Goal: Task Accomplishment & Management: Use online tool/utility

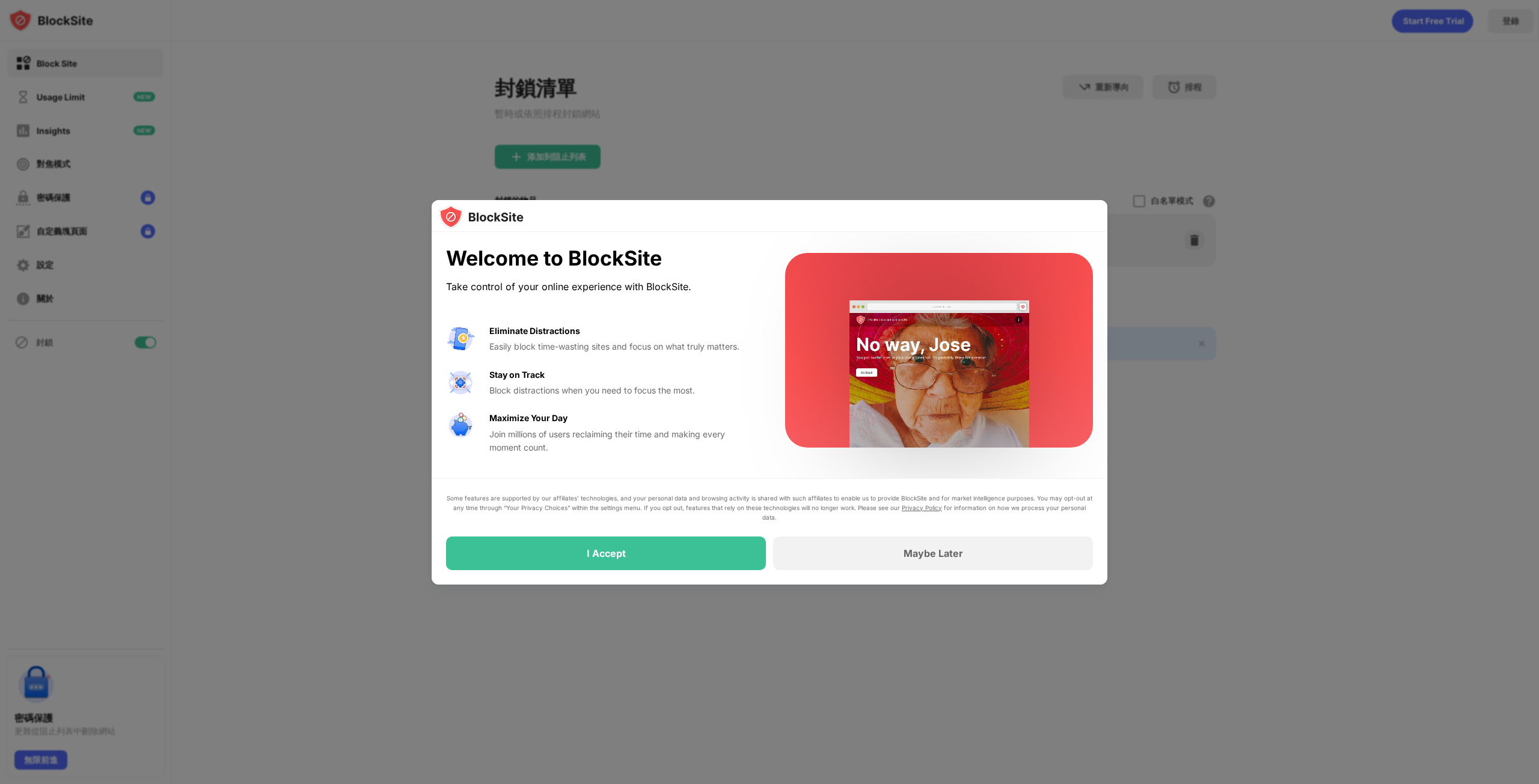
click at [908, 539] on div "Maybe Later" at bounding box center [933, 554] width 319 height 34
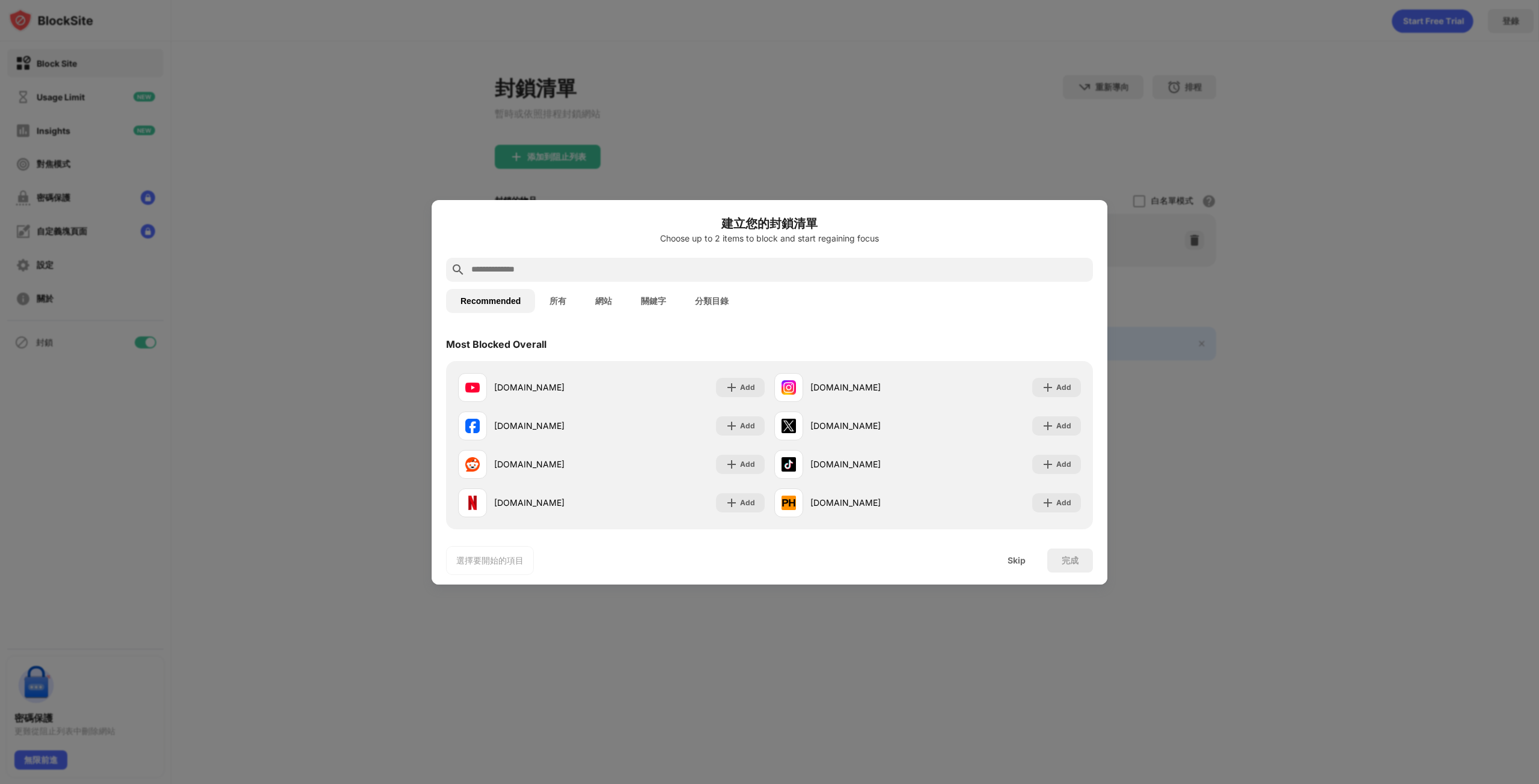
click at [1023, 541] on div "選擇要開始的項目 Skip 完成" at bounding box center [770, 560] width 676 height 48
click at [1023, 545] on div "選擇要開始的項目 Skip 完成" at bounding box center [770, 560] width 676 height 48
click at [1023, 576] on div "選擇要開始的項目 Skip 完成" at bounding box center [770, 560] width 676 height 48
click at [1023, 563] on div "Skip" at bounding box center [1016, 560] width 18 height 9
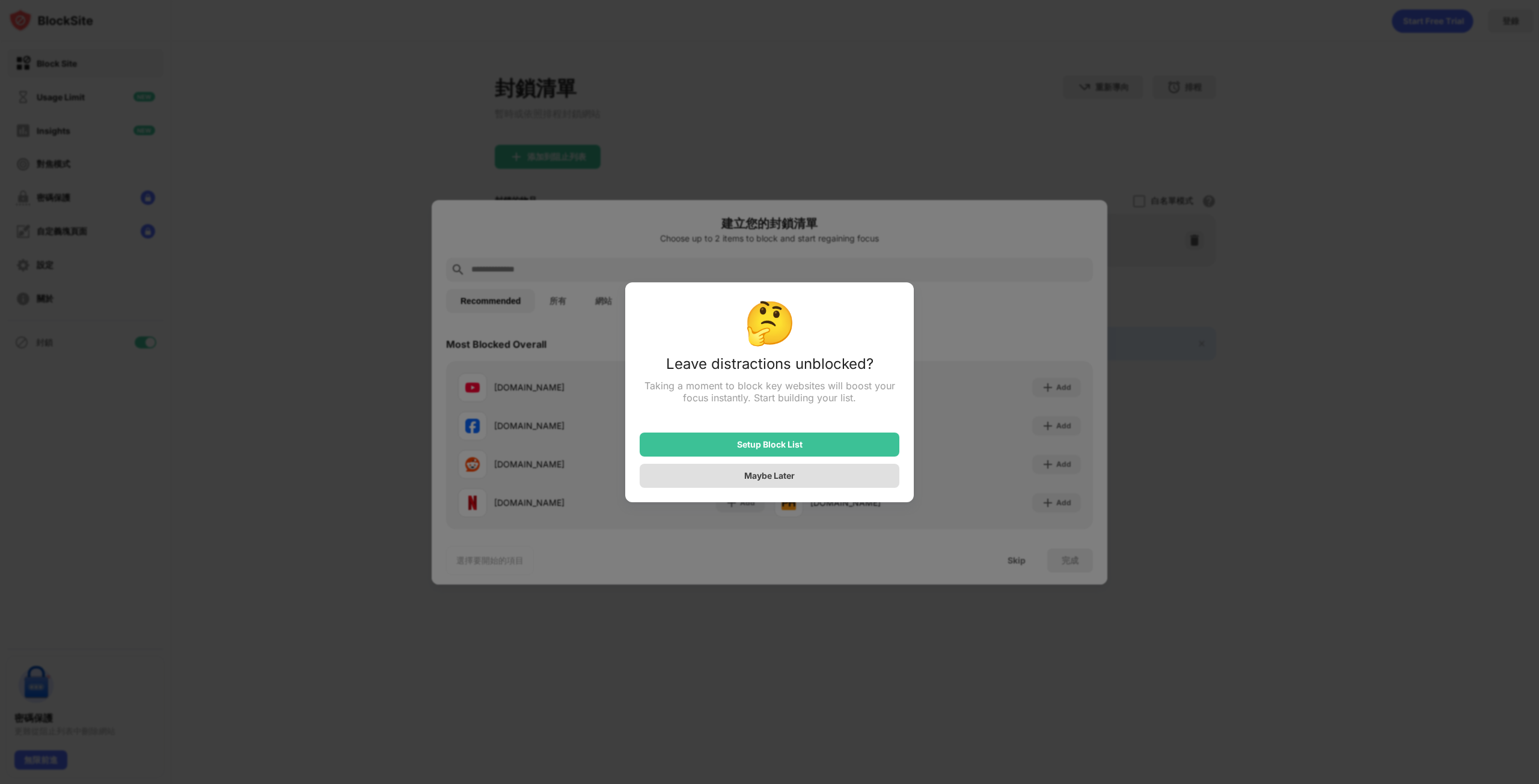
click at [757, 480] on div "Maybe Later" at bounding box center [769, 476] width 50 height 10
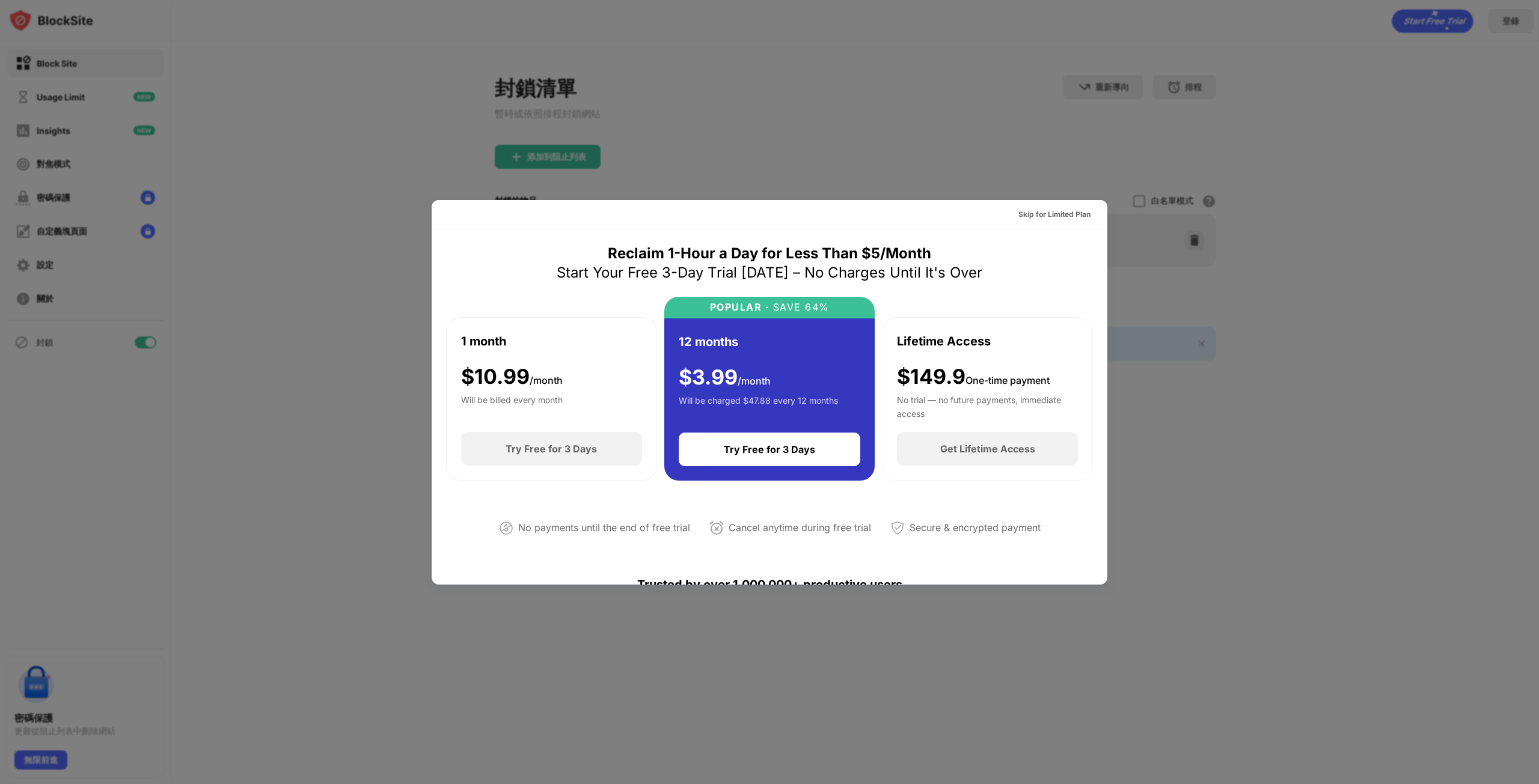
click at [1073, 216] on div "Skip for Limited Plan" at bounding box center [1055, 214] width 72 height 12
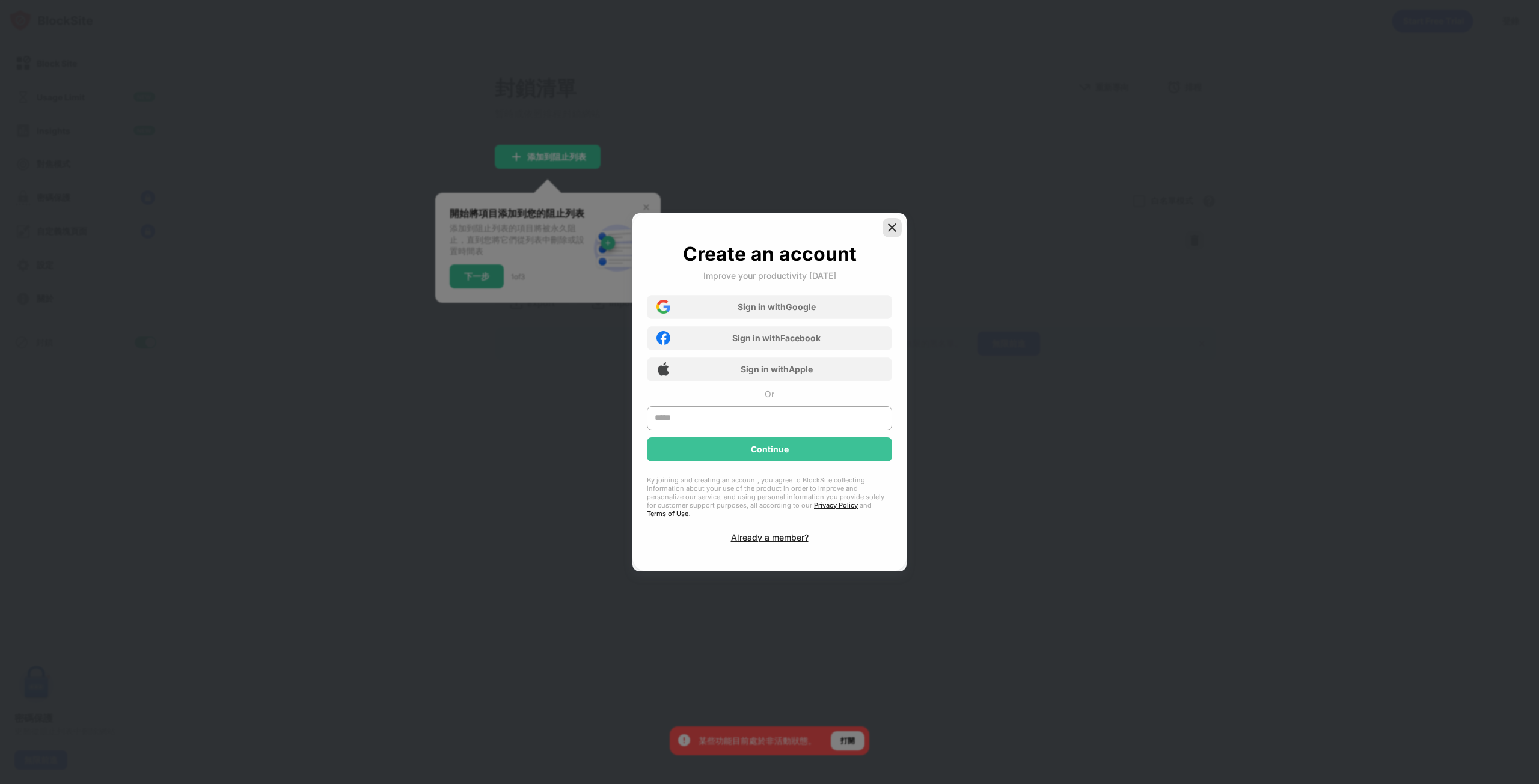
click at [892, 229] on img at bounding box center [892, 228] width 12 height 12
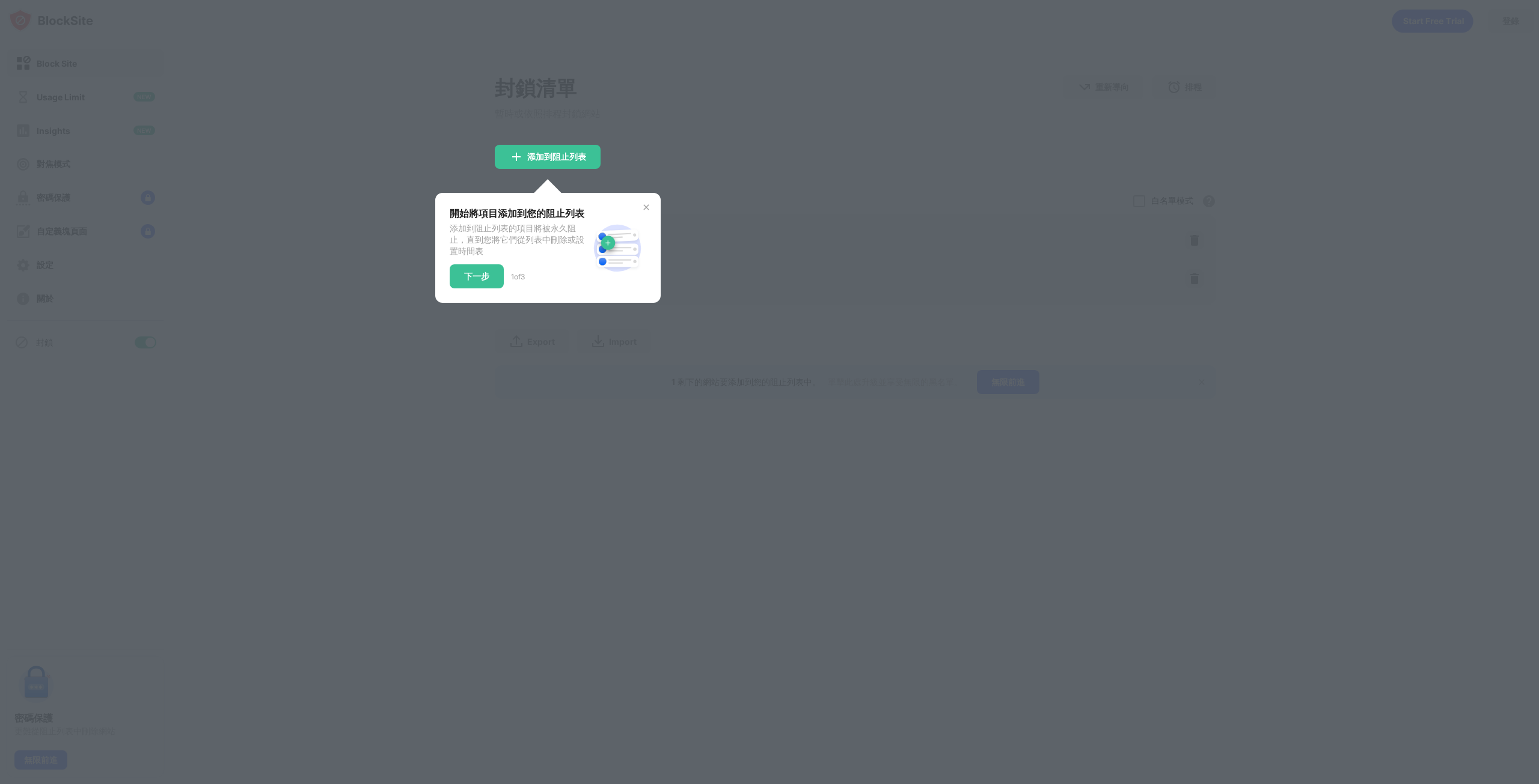
click at [463, 303] on div "開始將項目添加到您的阻止列表 添加到阻止列表的項目將被永久阻止，直到您將它們從列表中刪除或設置時間表 下一步 1 of 3" at bounding box center [548, 248] width 225 height 110
click at [476, 282] on div "下一步" at bounding box center [477, 276] width 25 height 9
